Goal: Task Accomplishment & Management: Use online tool/utility

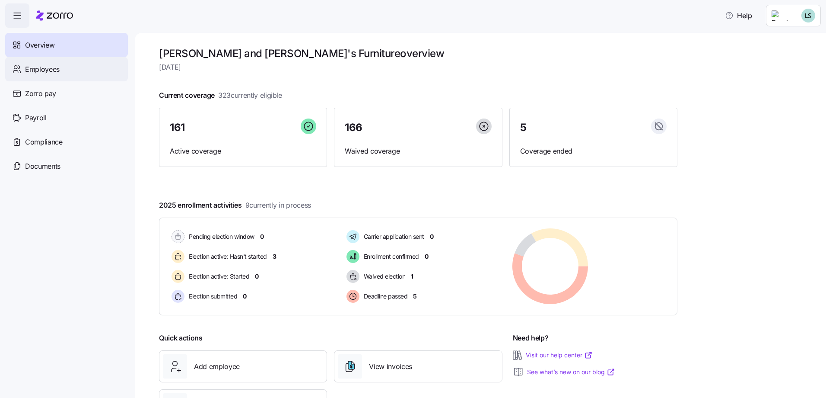
drag, startPoint x: 45, startPoint y: 64, endPoint x: 74, endPoint y: 67, distance: 29.5
click at [45, 64] on span "Employees" at bounding box center [42, 69] width 35 height 11
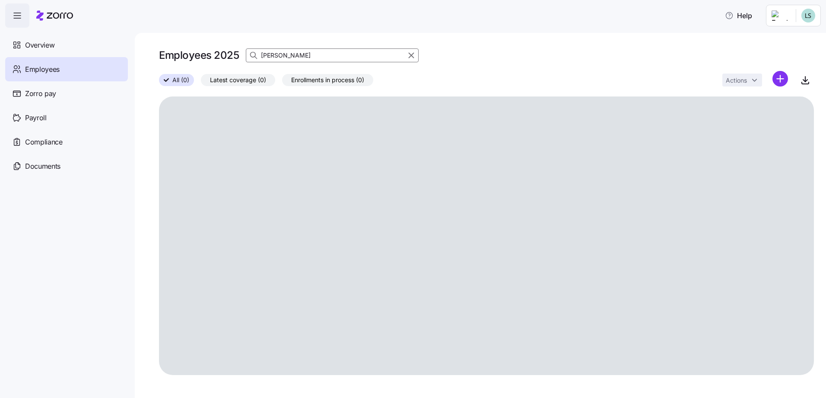
click at [306, 55] on input "[PERSON_NAME]" at bounding box center [332, 55] width 173 height 14
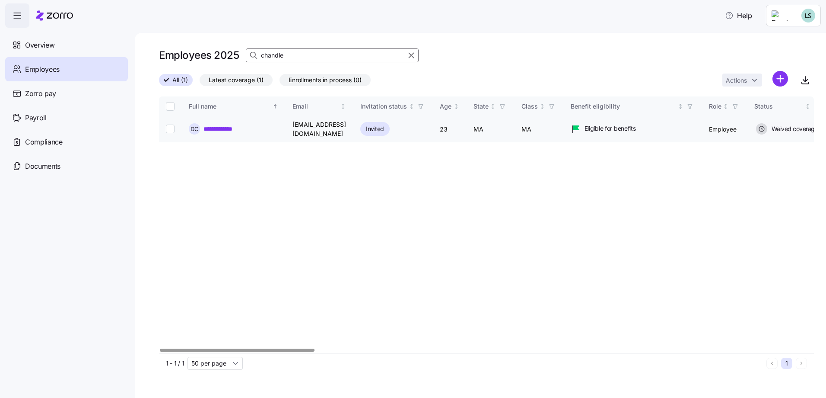
type input "chandle"
click at [240, 125] on link "**********" at bounding box center [229, 128] width 51 height 9
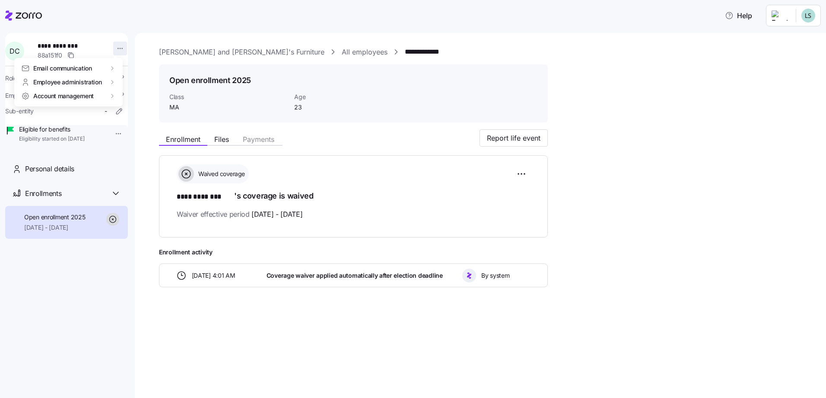
click at [115, 50] on html "**********" at bounding box center [413, 196] width 826 height 392
click at [142, 82] on div "Terminate employee" at bounding box center [154, 83] width 57 height 10
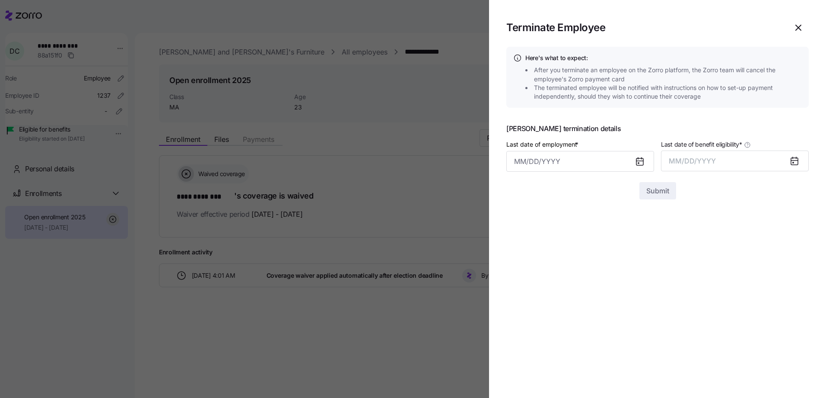
click at [637, 158] on icon at bounding box center [640, 161] width 10 height 10
click at [524, 164] on input "Last date of employment *" at bounding box center [581, 161] width 148 height 21
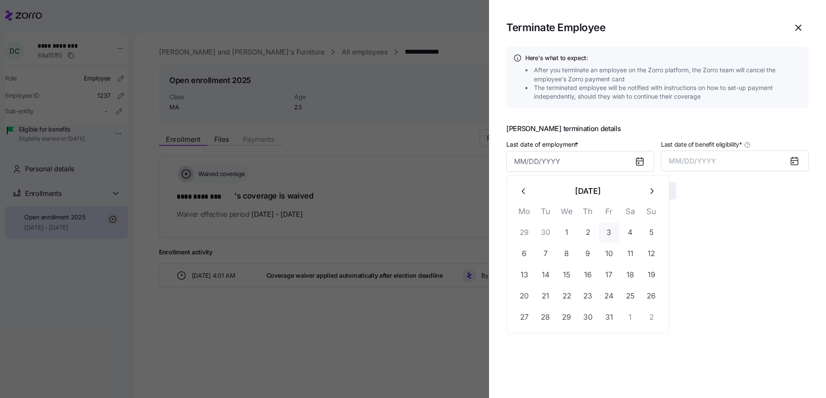
click at [605, 233] on button "3" at bounding box center [609, 232] width 21 height 21
type input "[DATE]"
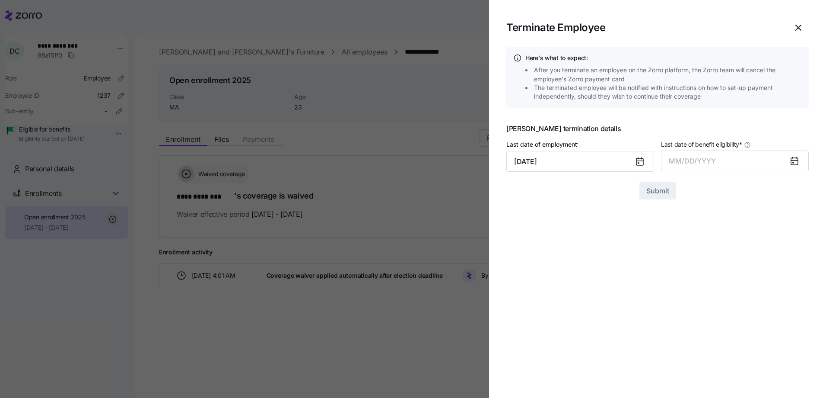
click at [790, 160] on icon at bounding box center [795, 161] width 10 height 10
click at [732, 160] on button "MM/DD/YYYY" at bounding box center [735, 160] width 148 height 21
click at [690, 281] on button "Oct" at bounding box center [693, 278] width 49 height 21
click at [656, 194] on span "Submit" at bounding box center [658, 190] width 23 height 10
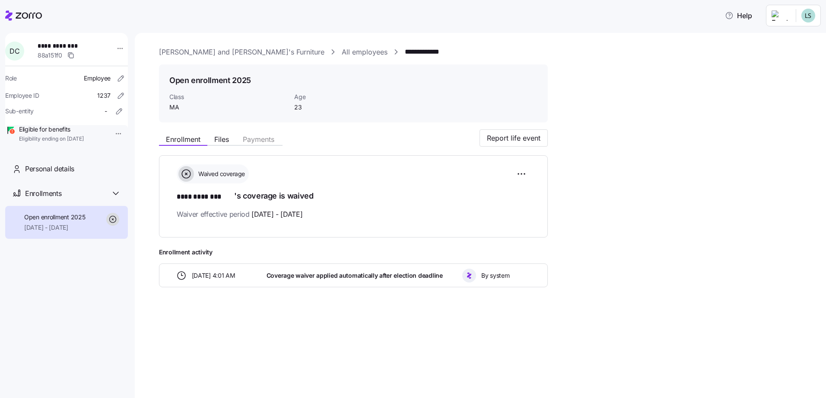
click at [782, 15] on html "**********" at bounding box center [413, 196] width 826 height 392
click at [779, 67] on div "Log out" at bounding box center [774, 67] width 34 height 10
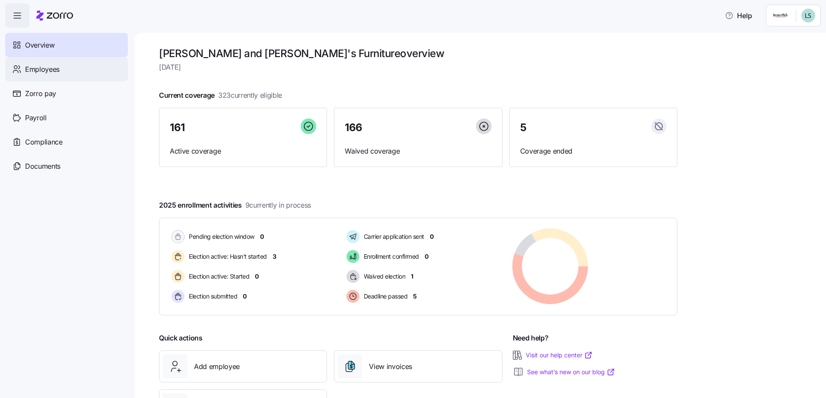
click at [50, 70] on span "Employees" at bounding box center [42, 69] width 35 height 11
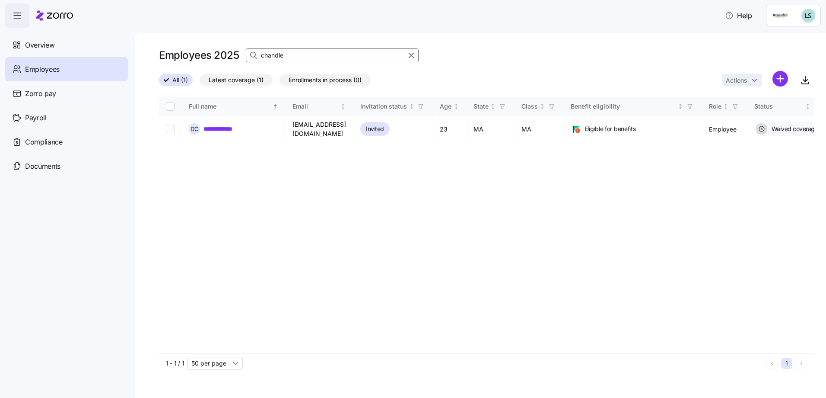
click at [299, 52] on input "chandle" at bounding box center [332, 55] width 173 height 14
type input "decar"
click at [239, 129] on link "**********" at bounding box center [230, 129] width 52 height 9
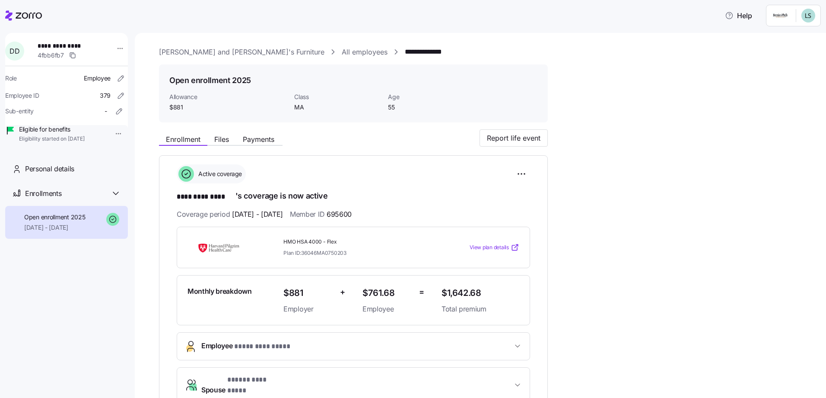
scroll to position [43, 0]
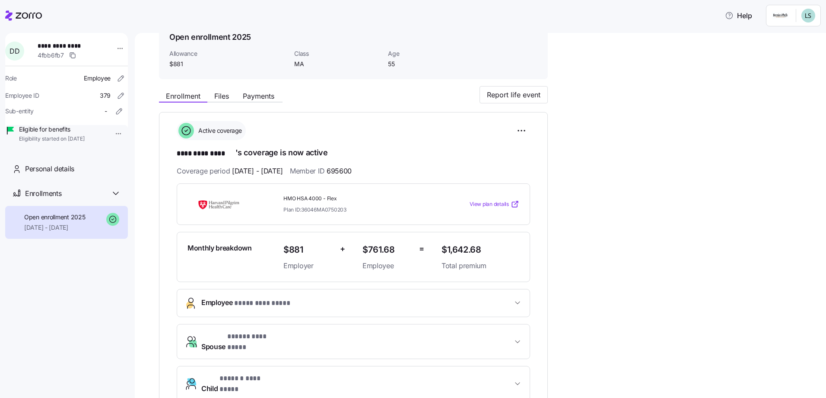
click at [25, 12] on icon at bounding box center [23, 15] width 37 height 10
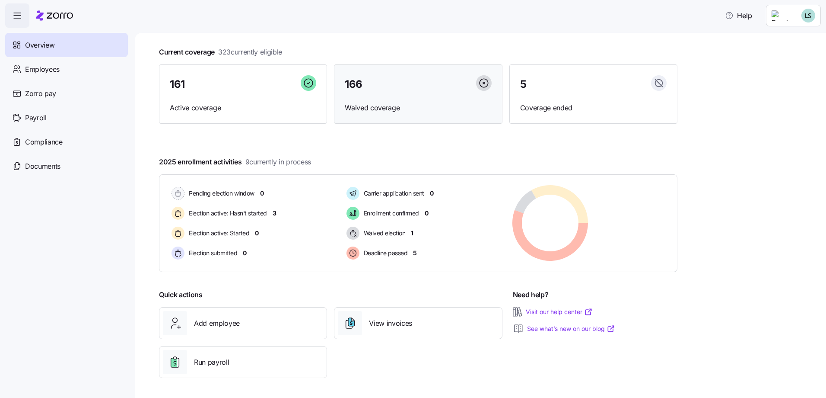
scroll to position [44, 0]
click at [33, 121] on span "Payroll" at bounding box center [36, 117] width 22 height 11
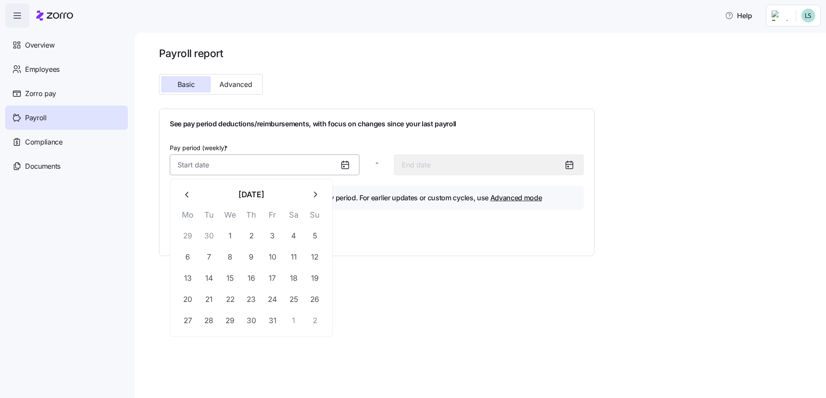
click at [290, 162] on input "Pay period (weekly) *" at bounding box center [265, 164] width 190 height 21
click at [188, 196] on icon "button" at bounding box center [188, 195] width 10 height 10
drag, startPoint x: 190, startPoint y: 238, endPoint x: 213, endPoint y: 229, distance: 24.5
click at [191, 237] on button "1" at bounding box center [188, 235] width 21 height 21
type input "September 1, 2025"
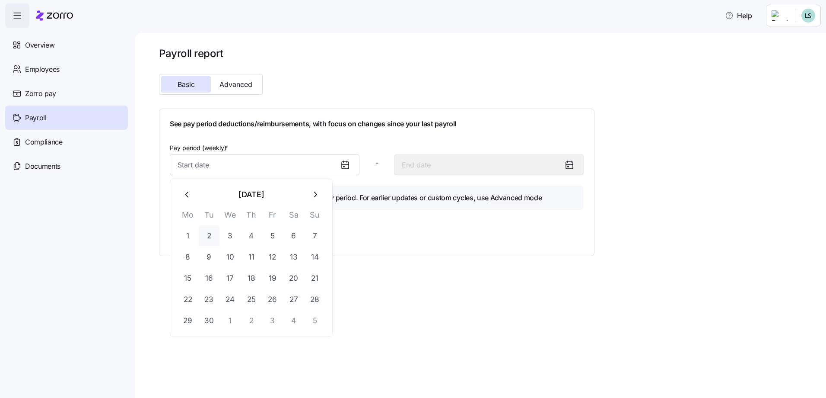
type input "September 7, 2025"
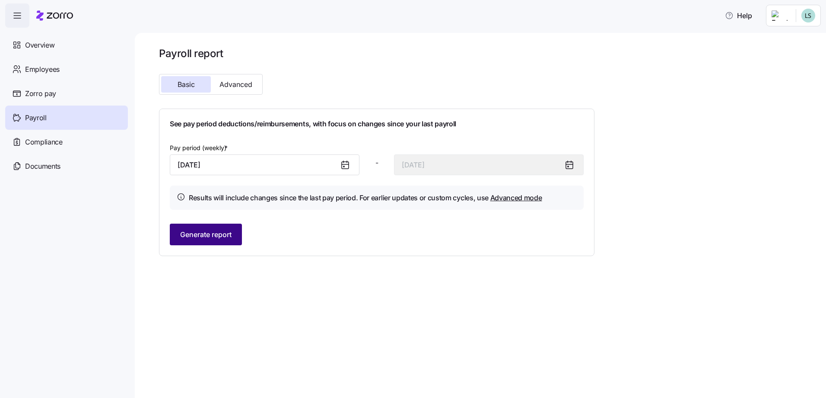
click at [217, 233] on span "Generate report" at bounding box center [205, 234] width 51 height 10
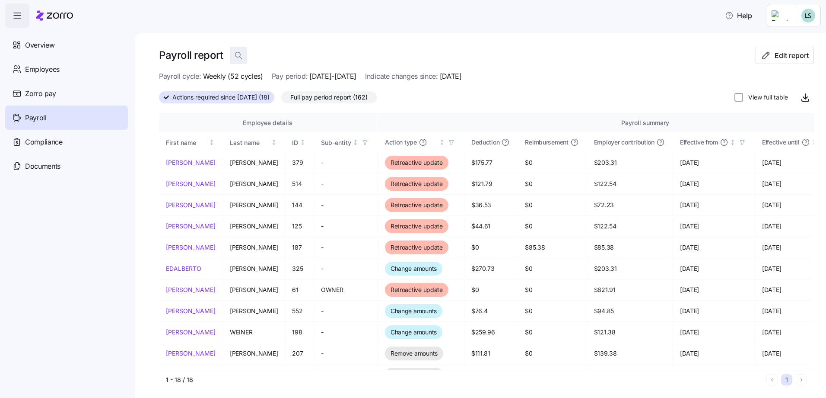
click at [240, 58] on icon "button" at bounding box center [238, 55] width 9 height 9
click at [515, 51] on div "Payroll report" at bounding box center [457, 55] width 597 height 17
click at [784, 59] on span "Edit report" at bounding box center [792, 55] width 34 height 10
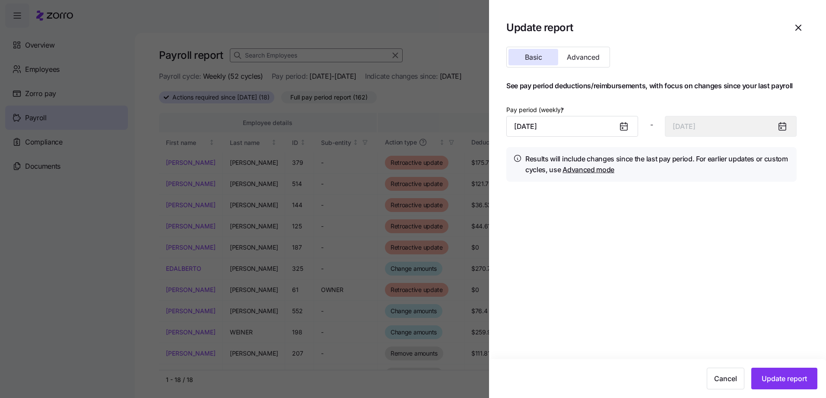
click at [626, 125] on icon at bounding box center [624, 126] width 7 height 7
drag, startPoint x: 536, startPoint y: 119, endPoint x: 549, endPoint y: 136, distance: 20.9
click at [538, 119] on input "September 1, 2025" at bounding box center [573, 126] width 132 height 21
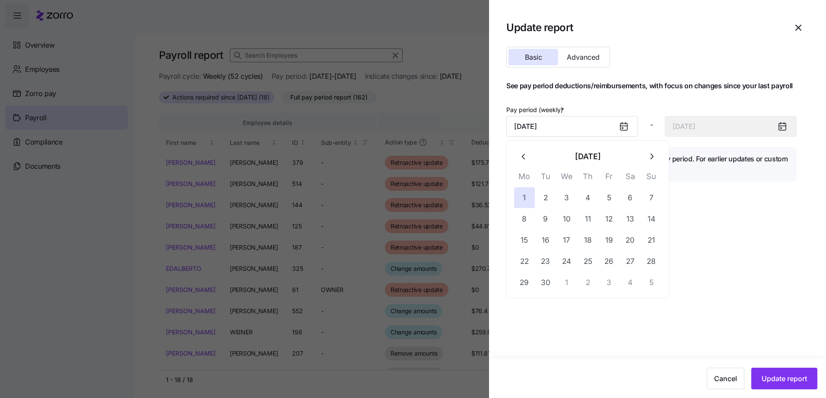
click at [652, 156] on icon "button" at bounding box center [652, 157] width 10 height 10
drag, startPoint x: 570, startPoint y: 200, endPoint x: 579, endPoint y: 201, distance: 8.8
click at [571, 200] on button "1" at bounding box center [567, 197] width 21 height 21
type input "October 1, 2025"
type input "October 7, 2025"
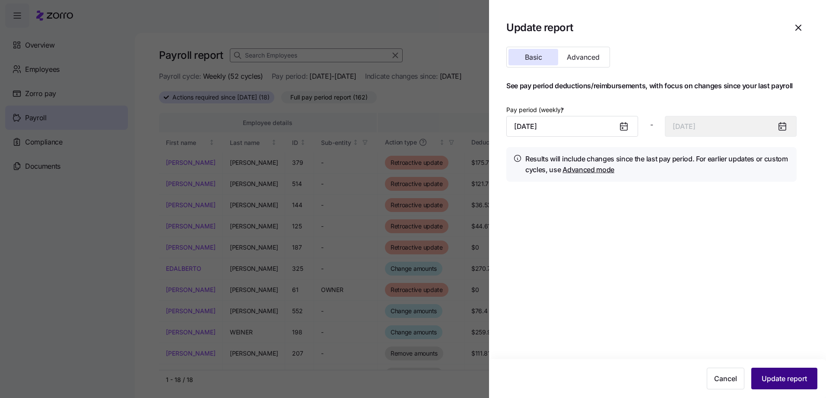
click at [760, 378] on button "Update report" at bounding box center [785, 378] width 66 height 22
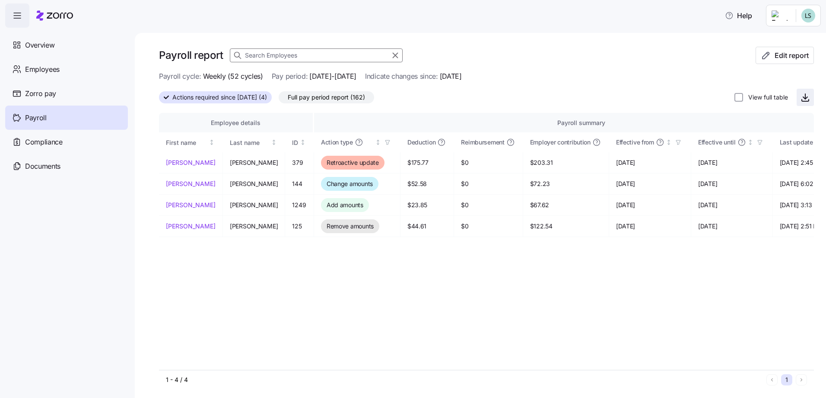
click at [803, 98] on icon "button" at bounding box center [805, 98] width 4 height 2
